Goal: Navigation & Orientation: Find specific page/section

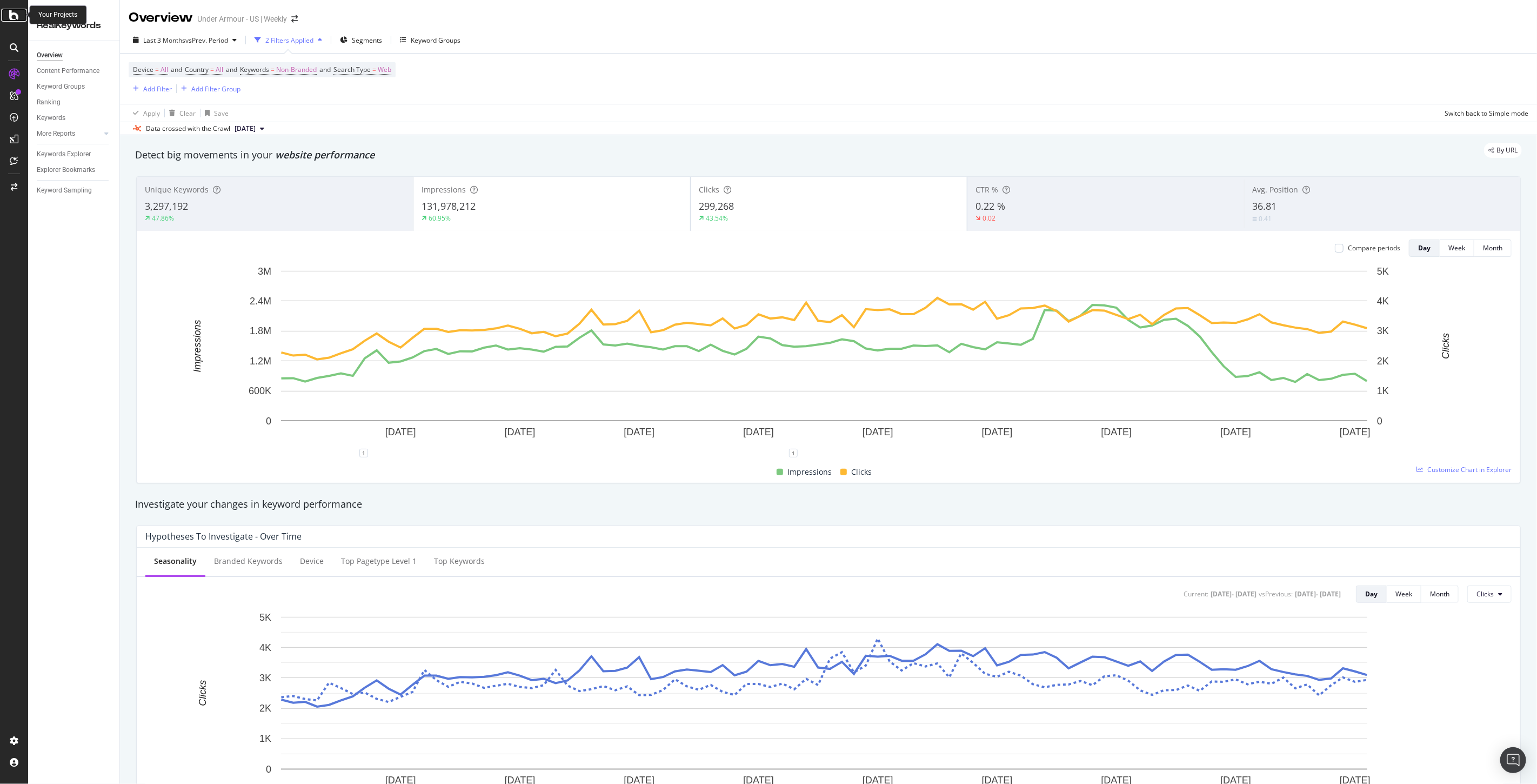
click at [13, 20] on icon at bounding box center [14, 15] width 9 height 13
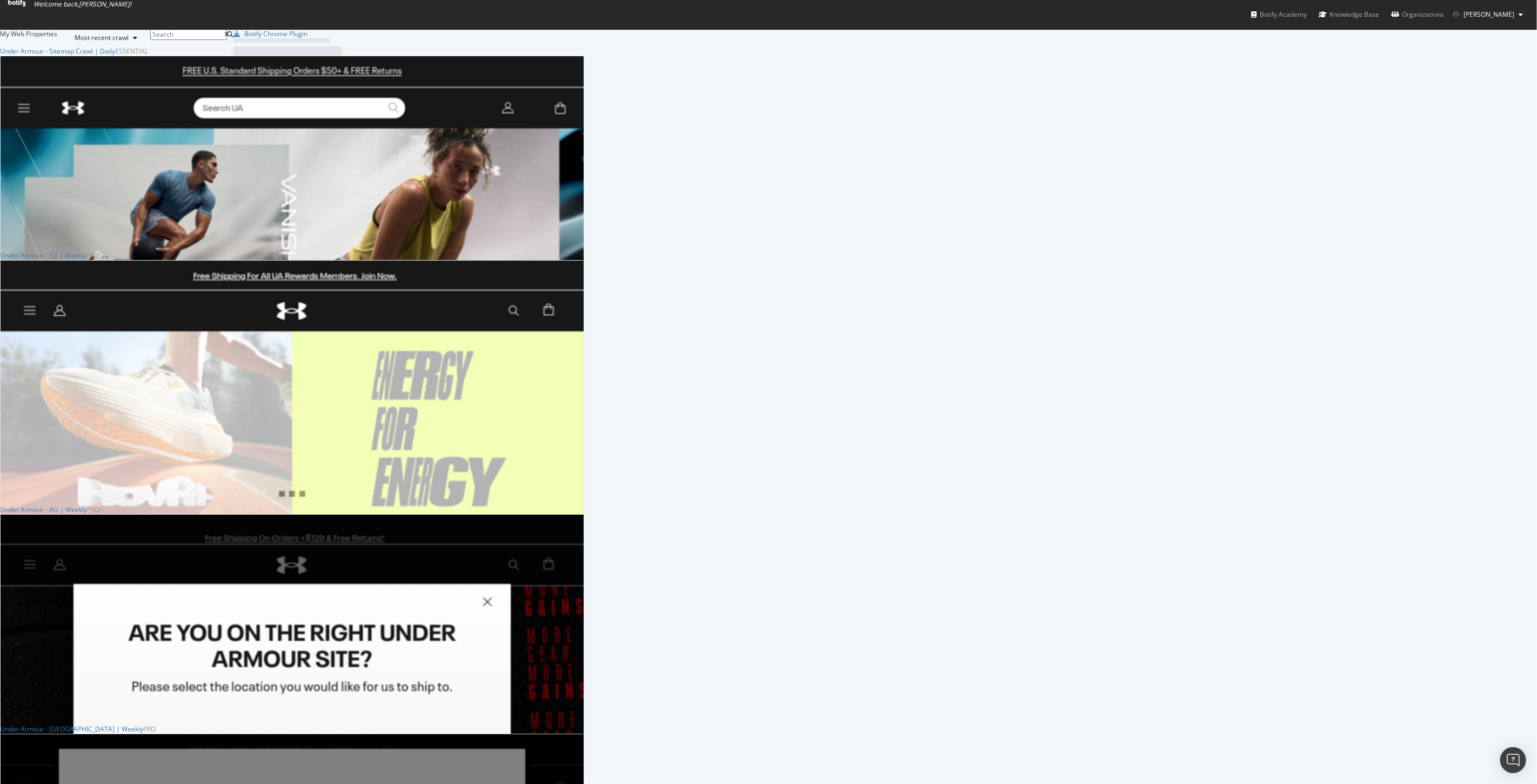
scroll to position [775, 1520]
click at [115, 56] on div "Under Armour - Sitemap Crawl | Daily" at bounding box center [57, 51] width 115 height 9
